Goal: Share content

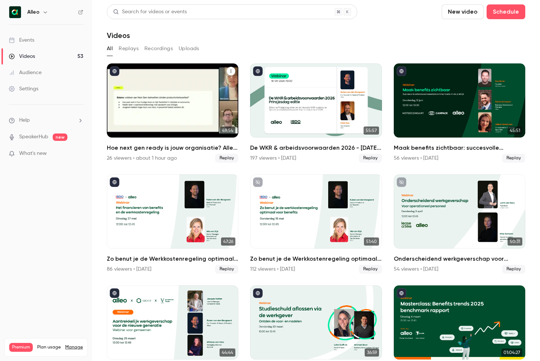
click at [150, 145] on h2 "Hoe next gen ready is jouw organisatie? Alleo x The Recharge Club" at bounding box center [173, 147] width 132 height 9
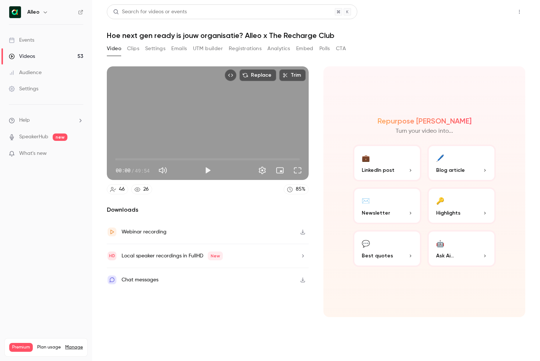
click at [493, 10] on button "Share" at bounding box center [493, 11] width 29 height 15
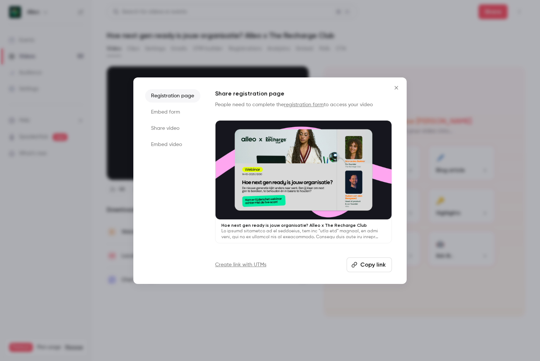
click at [369, 263] on button "Copy link" at bounding box center [369, 264] width 45 height 15
click at [397, 86] on icon "Close" at bounding box center [396, 88] width 9 height 6
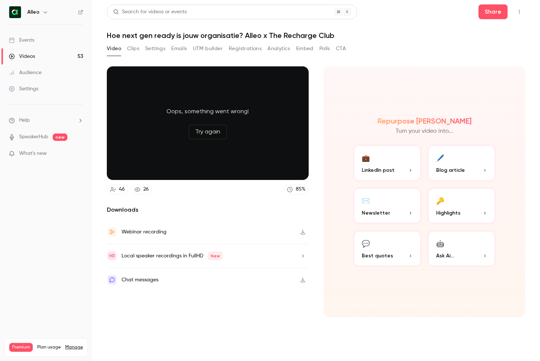
click at [242, 52] on button "Registrations" at bounding box center [245, 49] width 33 height 12
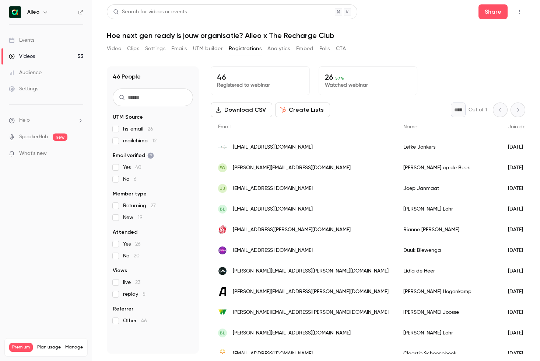
click at [302, 106] on button "Create Lists" at bounding box center [302, 109] width 55 height 15
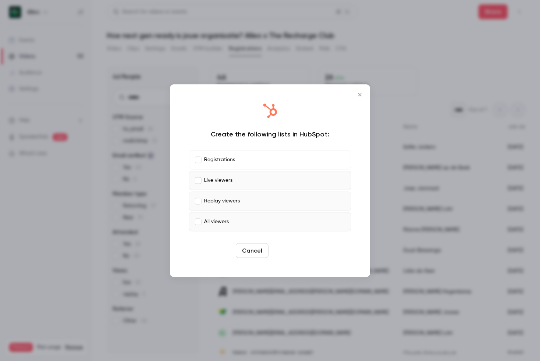
click at [287, 251] on button "Create" at bounding box center [288, 250] width 33 height 15
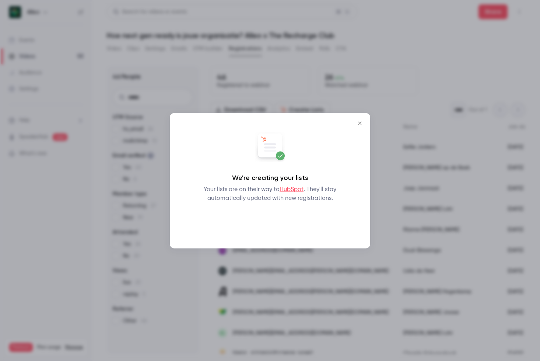
click at [269, 220] on button "Okay" at bounding box center [270, 221] width 27 height 15
